Goal: Transaction & Acquisition: Book appointment/travel/reservation

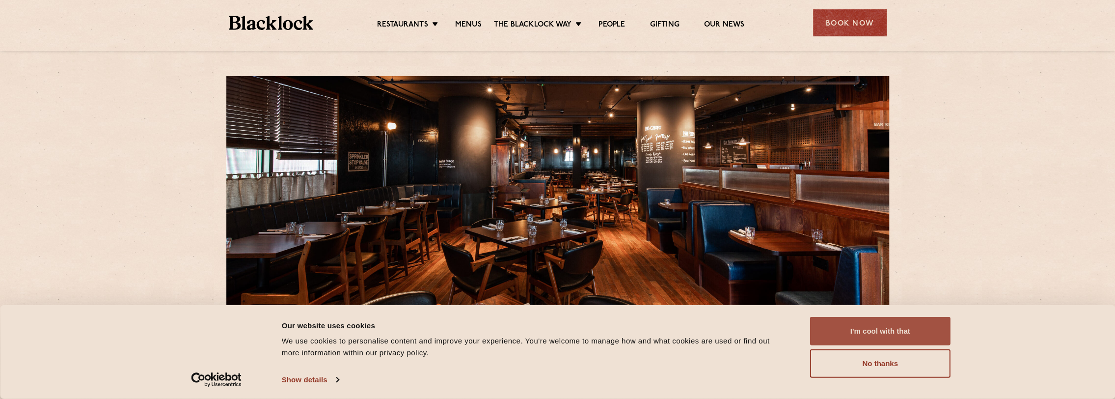
click at [891, 332] on button "I'm cool with that" at bounding box center [880, 331] width 140 height 28
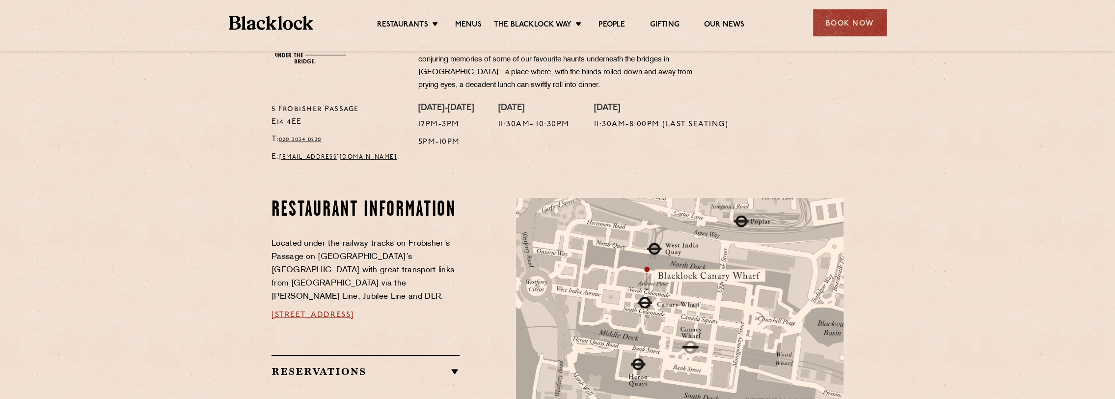
scroll to position [442, 0]
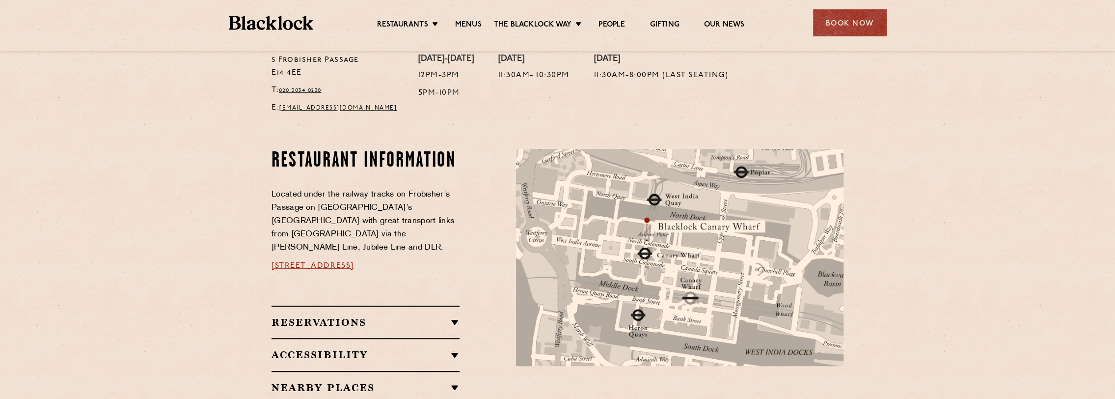
click at [452, 316] on h2 "Reservations" at bounding box center [365, 322] width 188 height 12
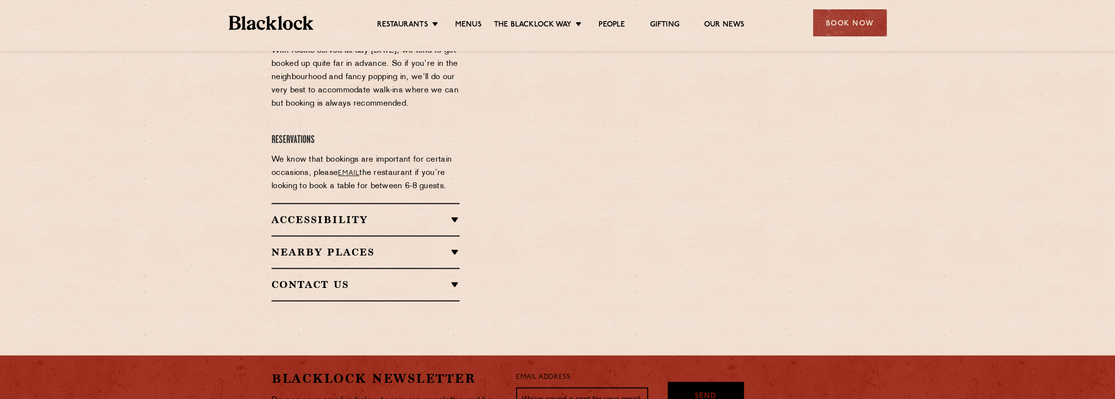
scroll to position [884, 0]
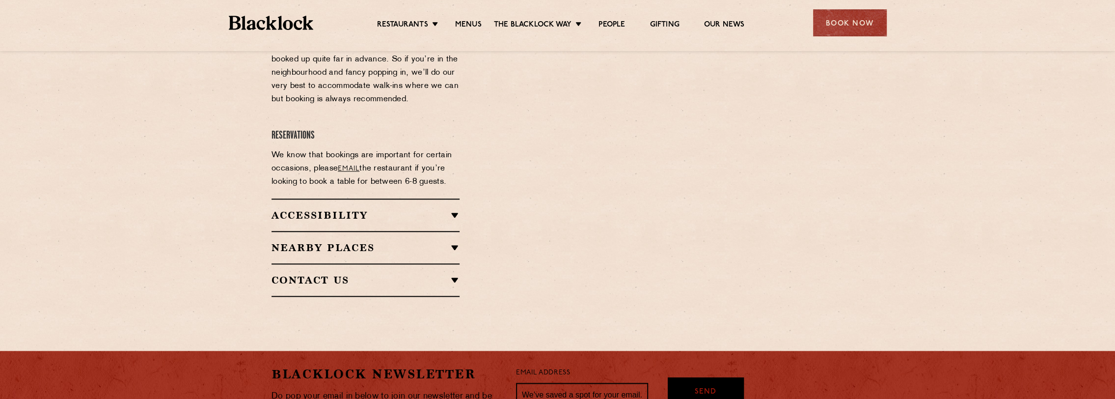
click at [454, 242] on h2 "Nearby Places" at bounding box center [365, 248] width 188 height 12
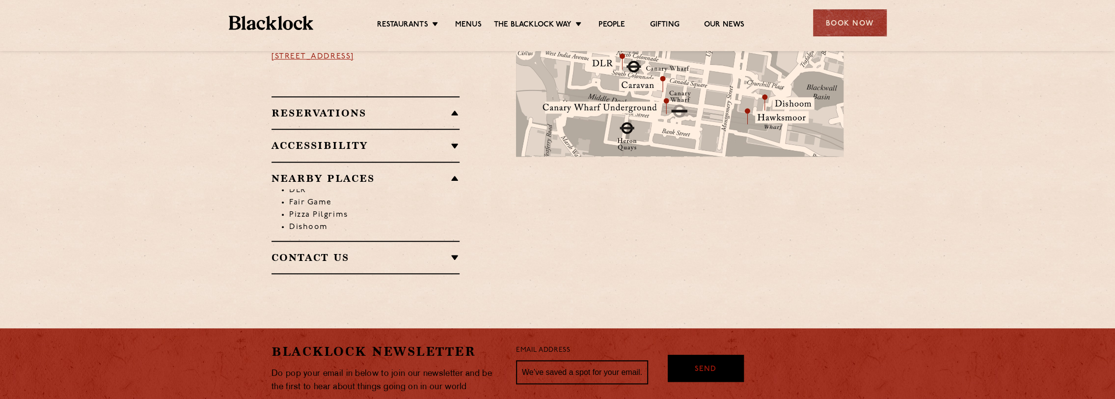
scroll to position [627, 0]
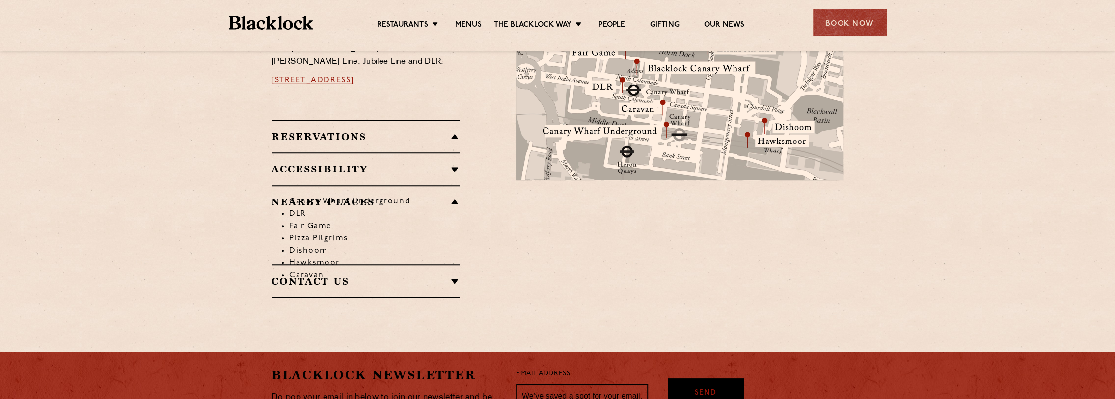
click at [454, 275] on h2 "Contact Us" at bounding box center [365, 281] width 188 height 12
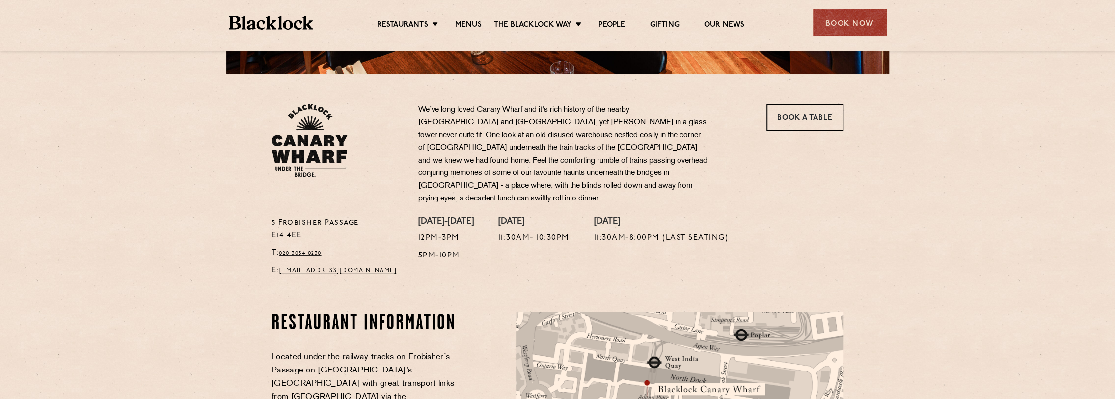
scroll to position [295, 0]
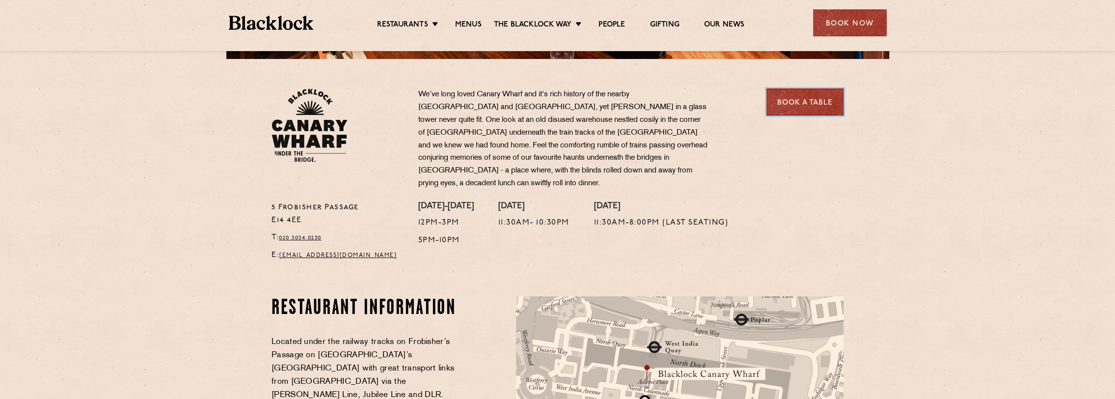
click at [802, 98] on link "Book a Table" at bounding box center [804, 101] width 77 height 27
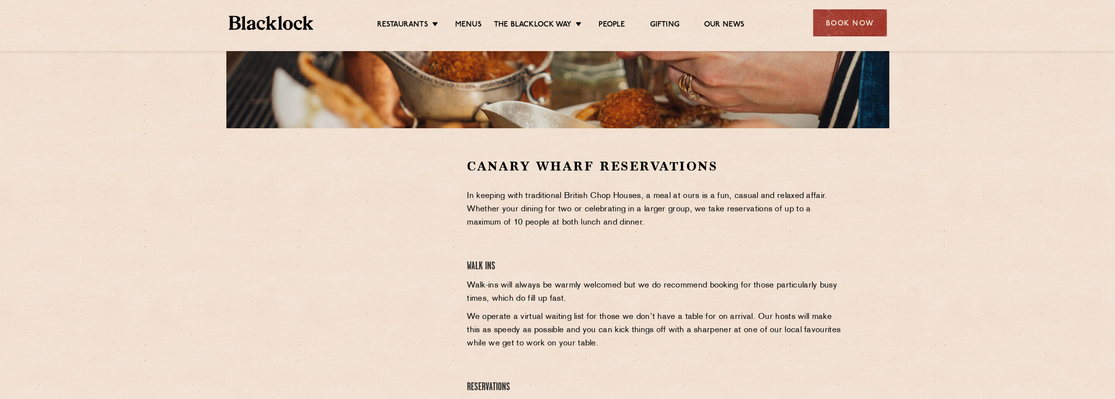
scroll to position [245, 0]
